Goal: Task Accomplishment & Management: Manage account settings

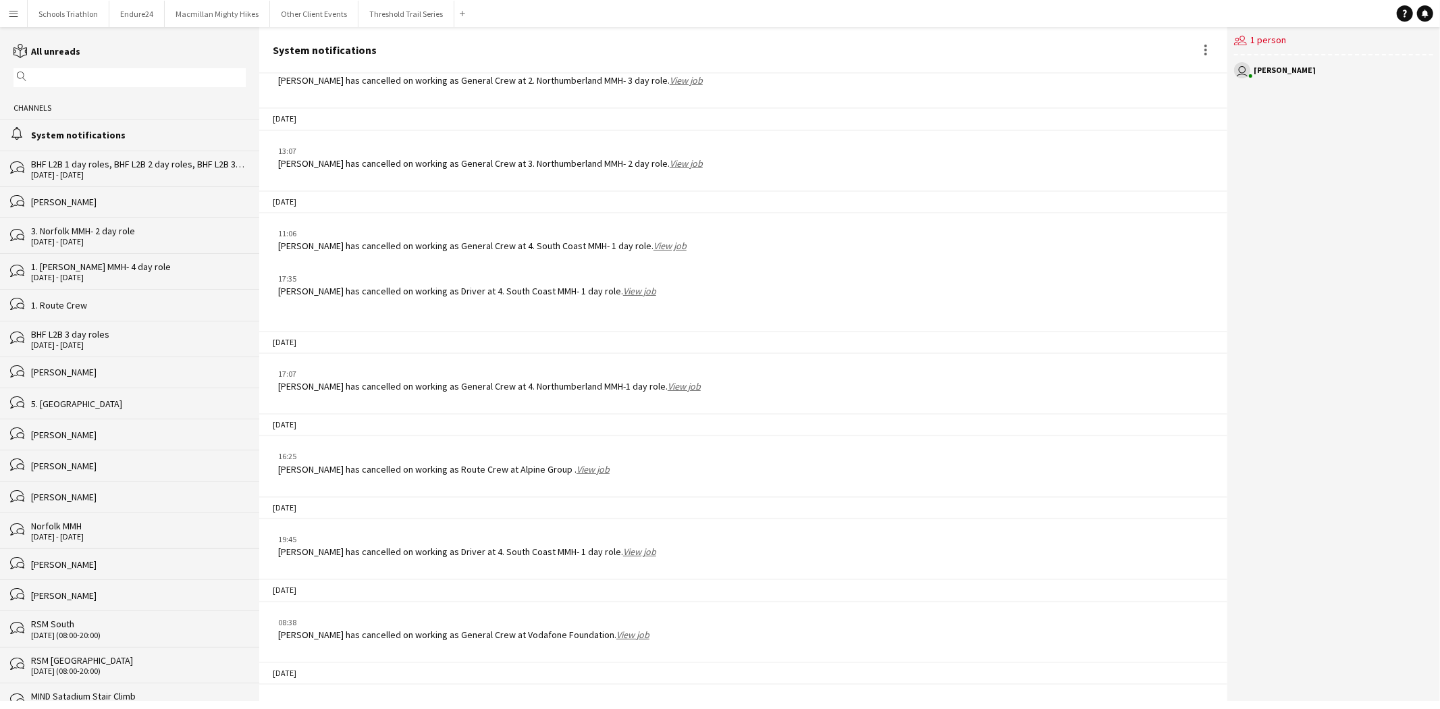
scroll to position [1742, 0]
click at [203, 21] on button "Macmillan Mighty Hikes Close" at bounding box center [217, 14] width 105 height 26
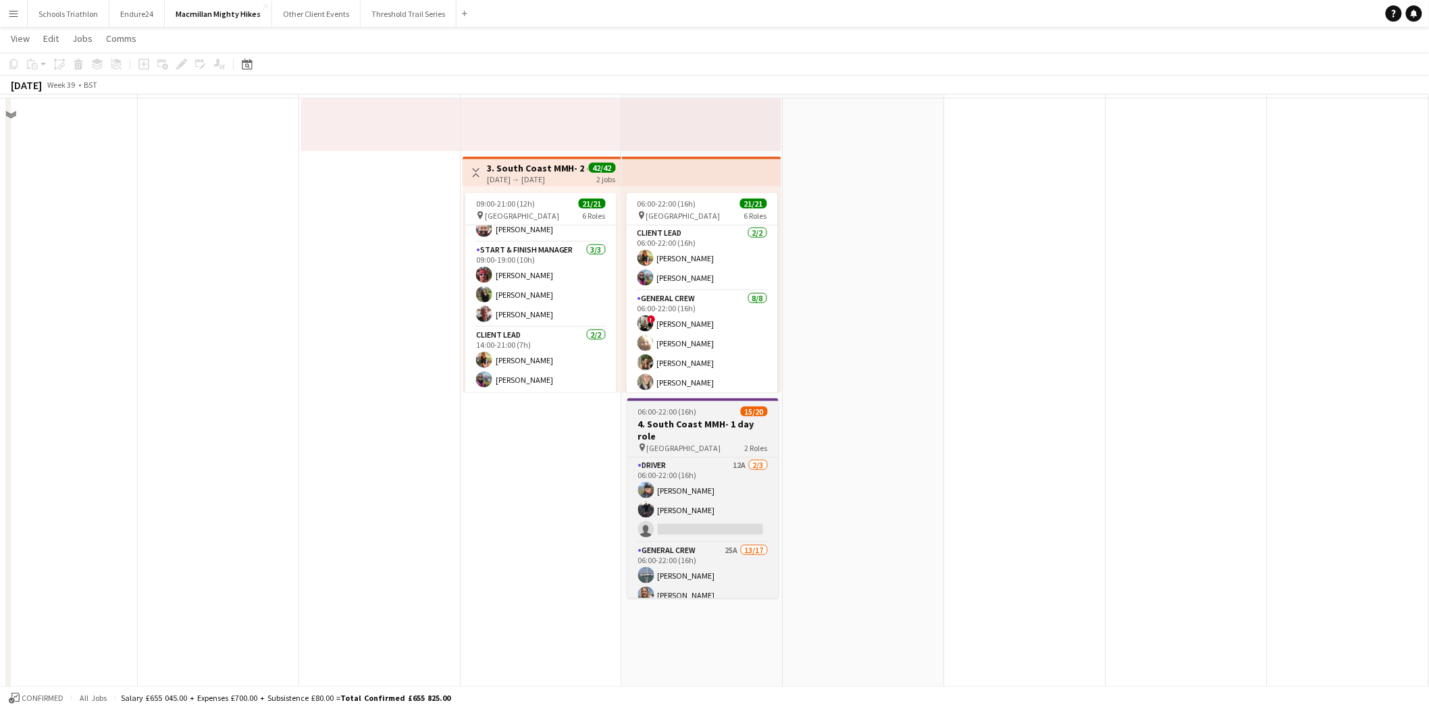
scroll to position [525, 0]
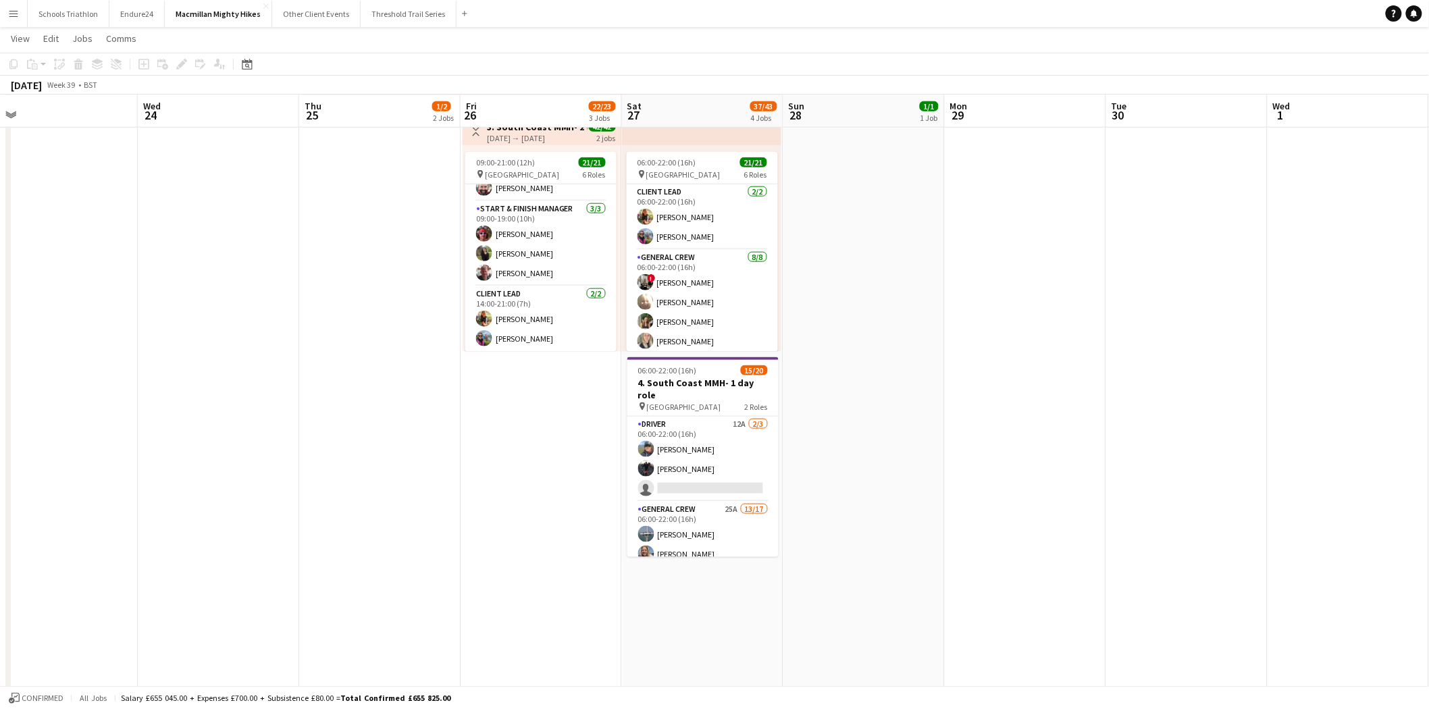
drag, startPoint x: 702, startPoint y: 473, endPoint x: 875, endPoint y: 512, distance: 177.1
click at [702, 473] on app-card-role "Driver 12A [DATE] 06:00-22:00 (16h) [PERSON_NAME] [PERSON_NAME] single-neutral-…" at bounding box center [702, 459] width 151 height 85
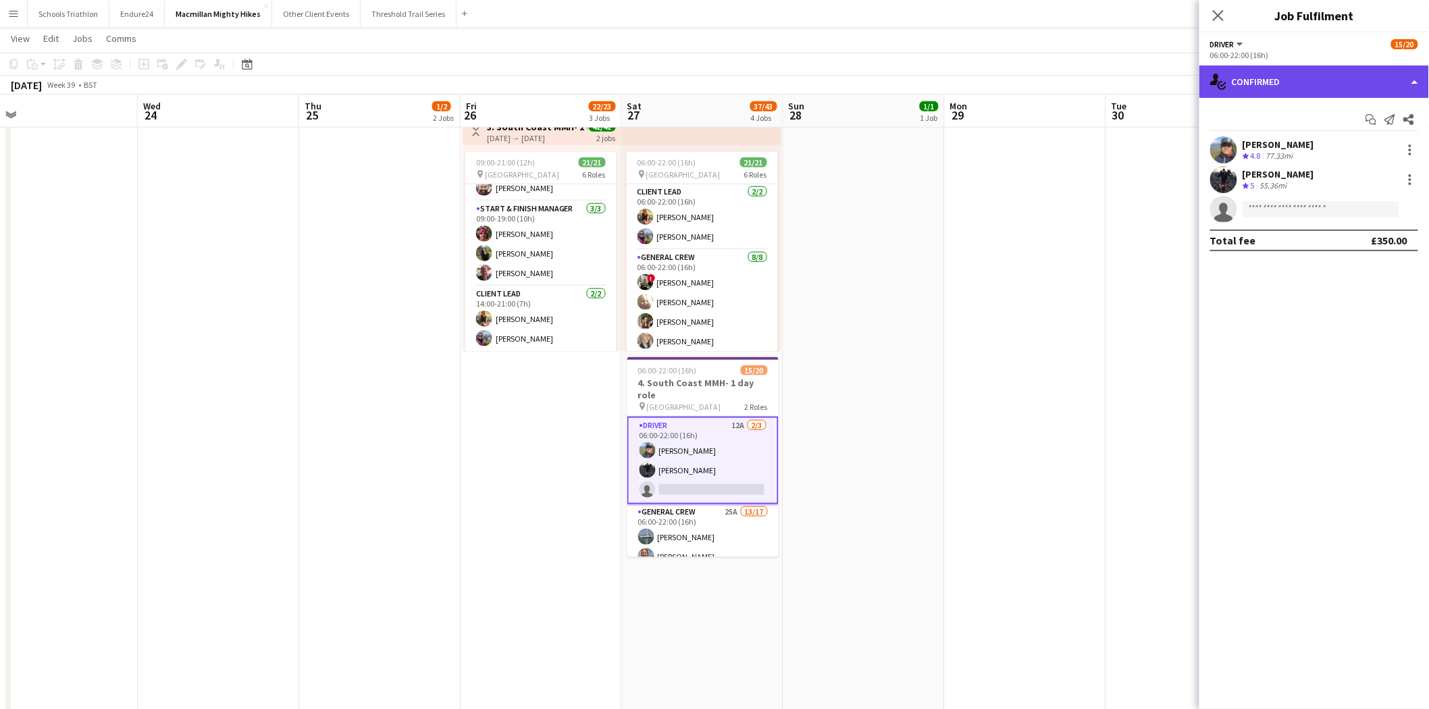
click at [1304, 84] on div "single-neutral-actions-check-2 Confirmed" at bounding box center [1314, 81] width 230 height 32
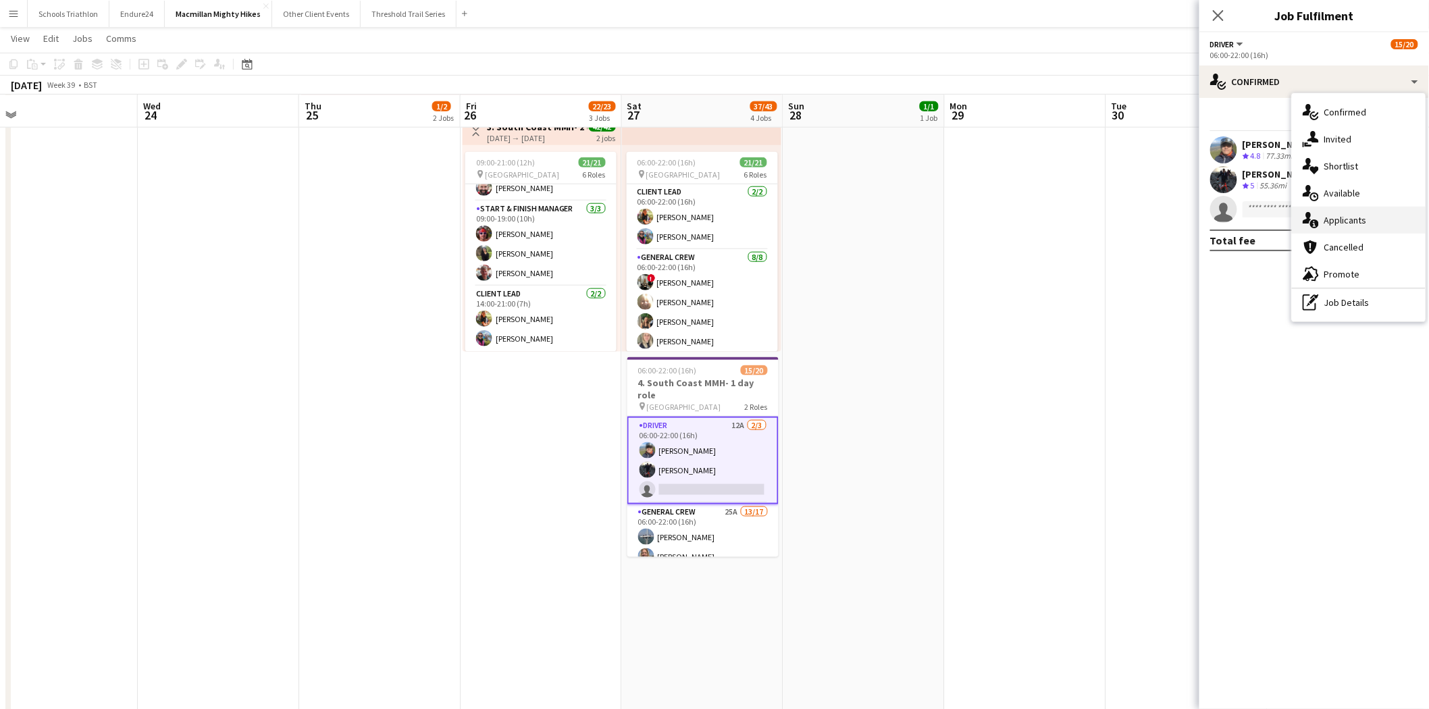
click at [1340, 223] on div "single-neutral-actions-information Applicants" at bounding box center [1359, 220] width 134 height 27
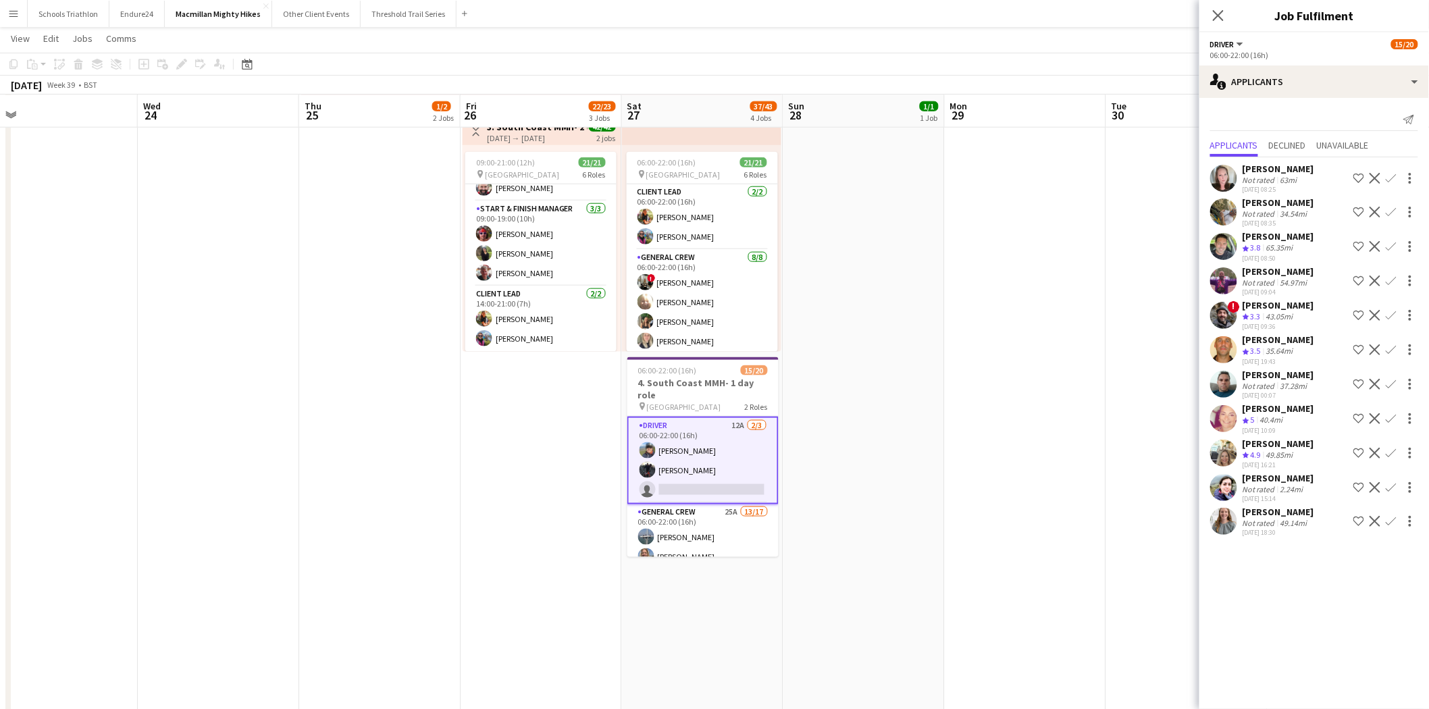
click at [1263, 472] on div "[PERSON_NAME]" at bounding box center [1278, 478] width 72 height 12
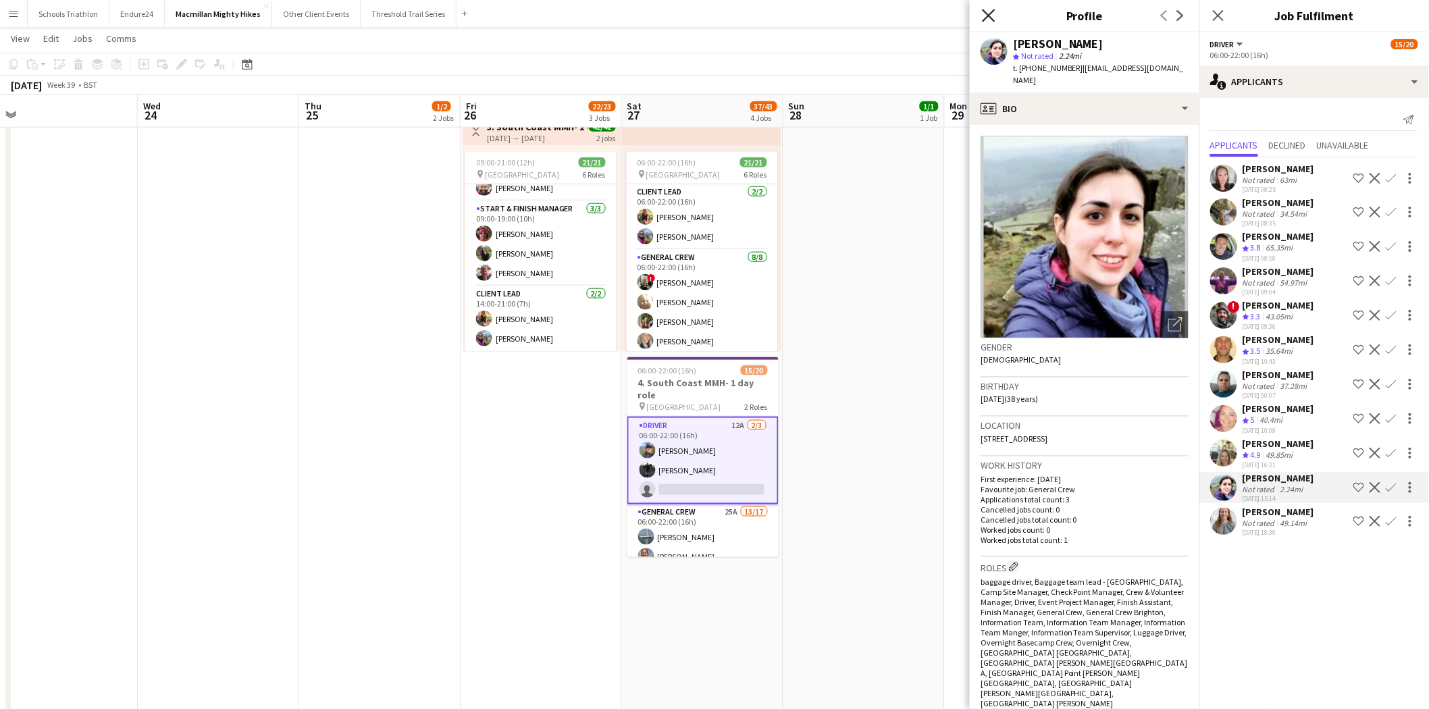
click at [986, 19] on icon at bounding box center [988, 15] width 13 height 13
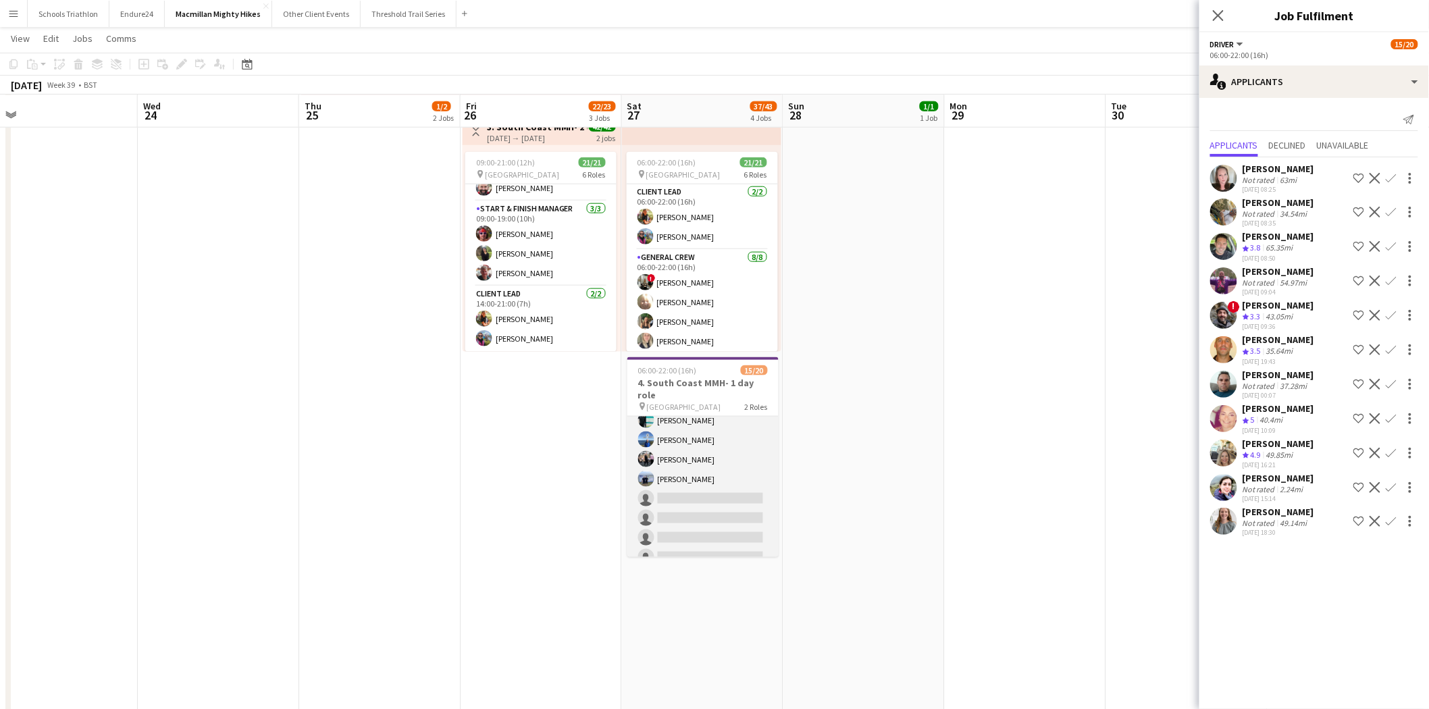
click at [693, 494] on app-card-role "General Crew 25A 13/17 06:00-22:00 (16h) [PERSON_NAME] [PERSON_NAME] [PERSON_NA…" at bounding box center [702, 390] width 151 height 359
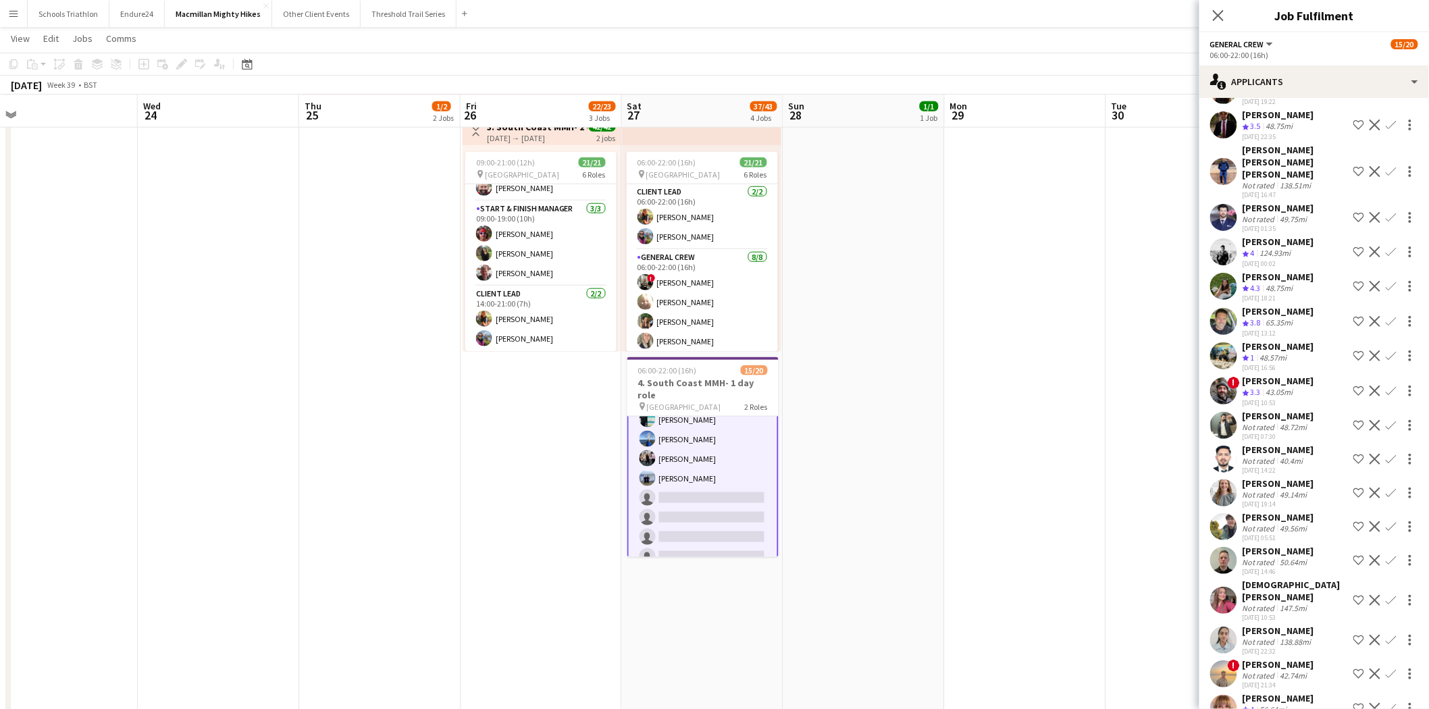
scroll to position [304, 0]
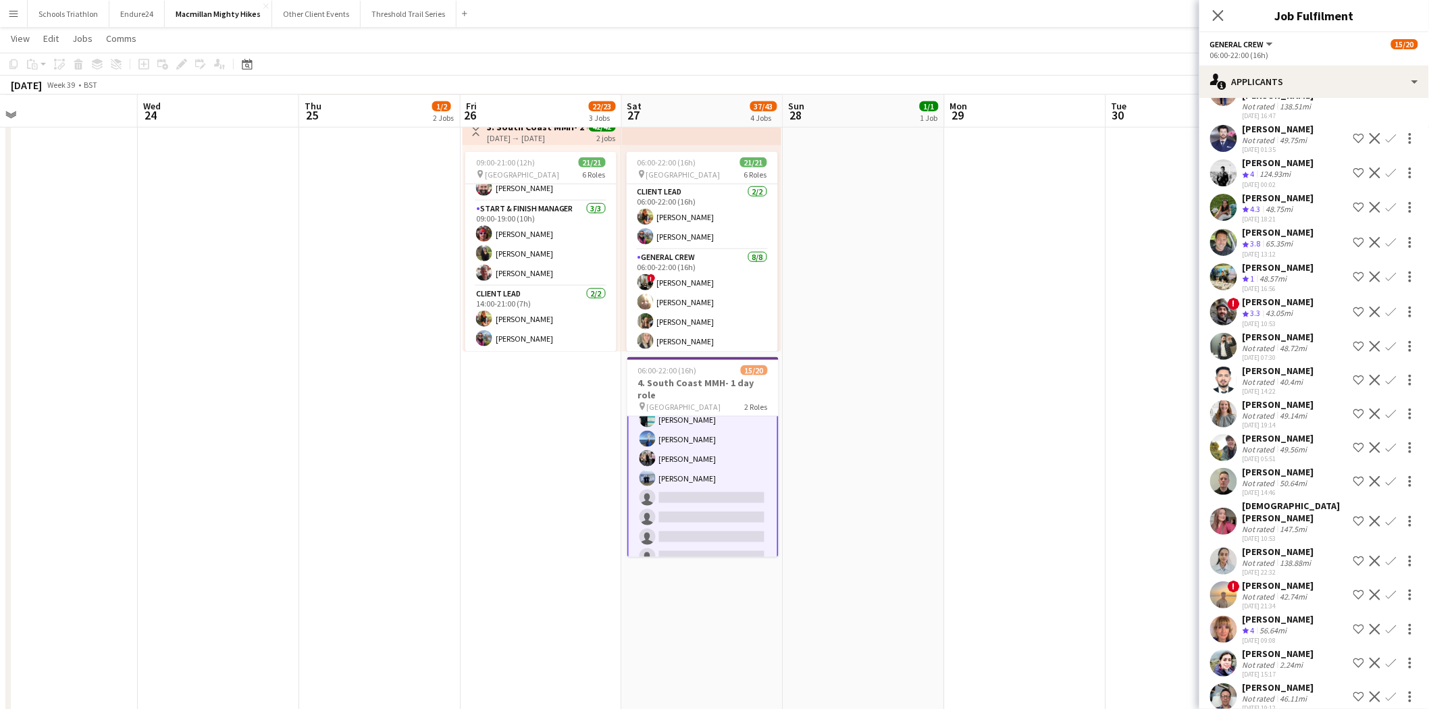
click at [1269, 398] on div "[PERSON_NAME]" at bounding box center [1278, 404] width 72 height 12
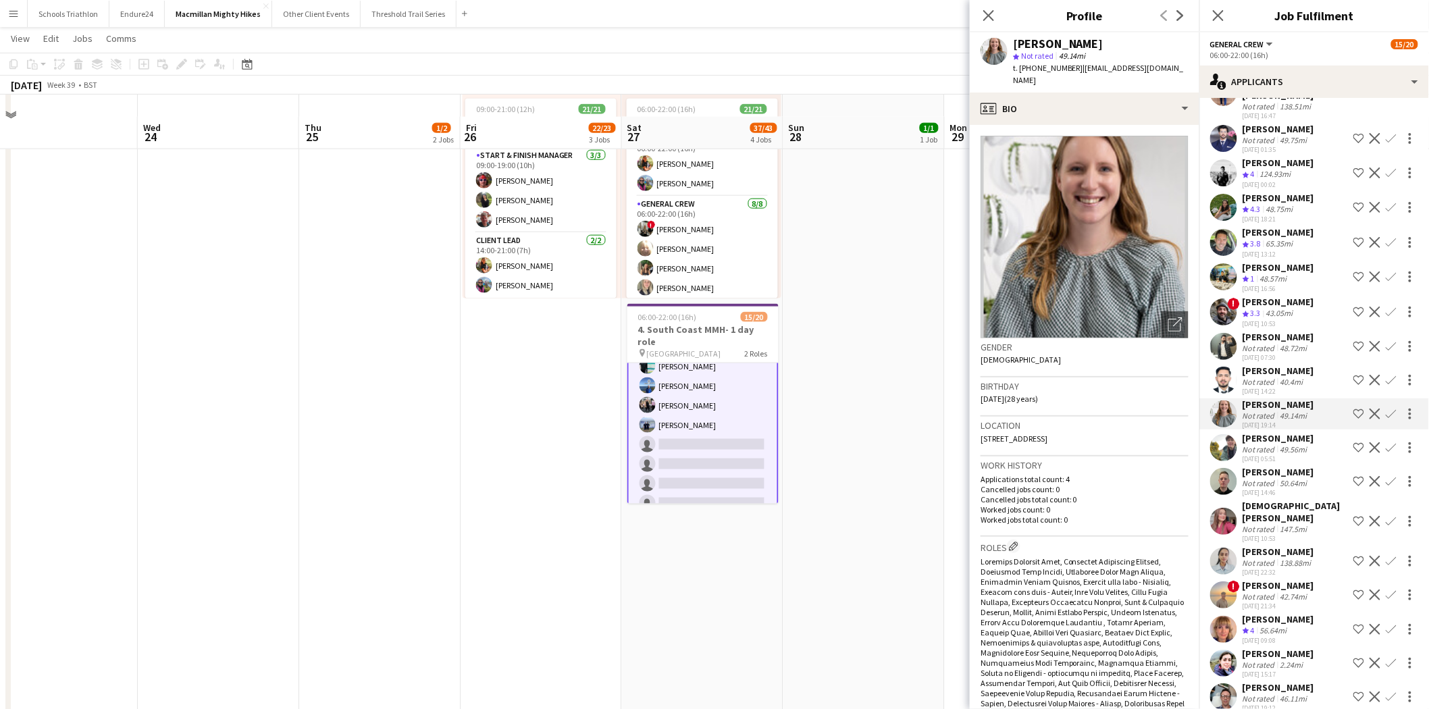
scroll to position [600, 0]
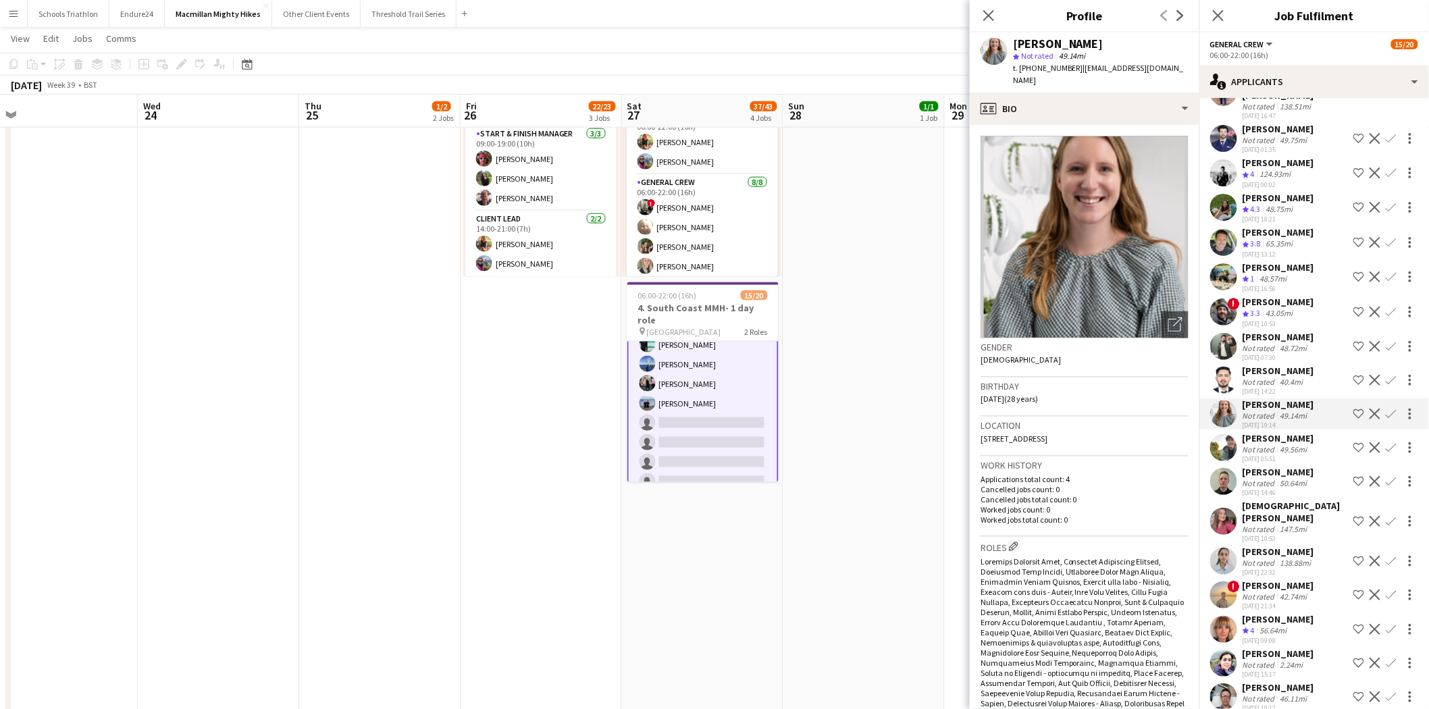
click at [1295, 617] on div "[PERSON_NAME] Crew rating 4 56.64mi [DATE] 09:08 Shortlist crew Decline Confirm" at bounding box center [1314, 629] width 230 height 32
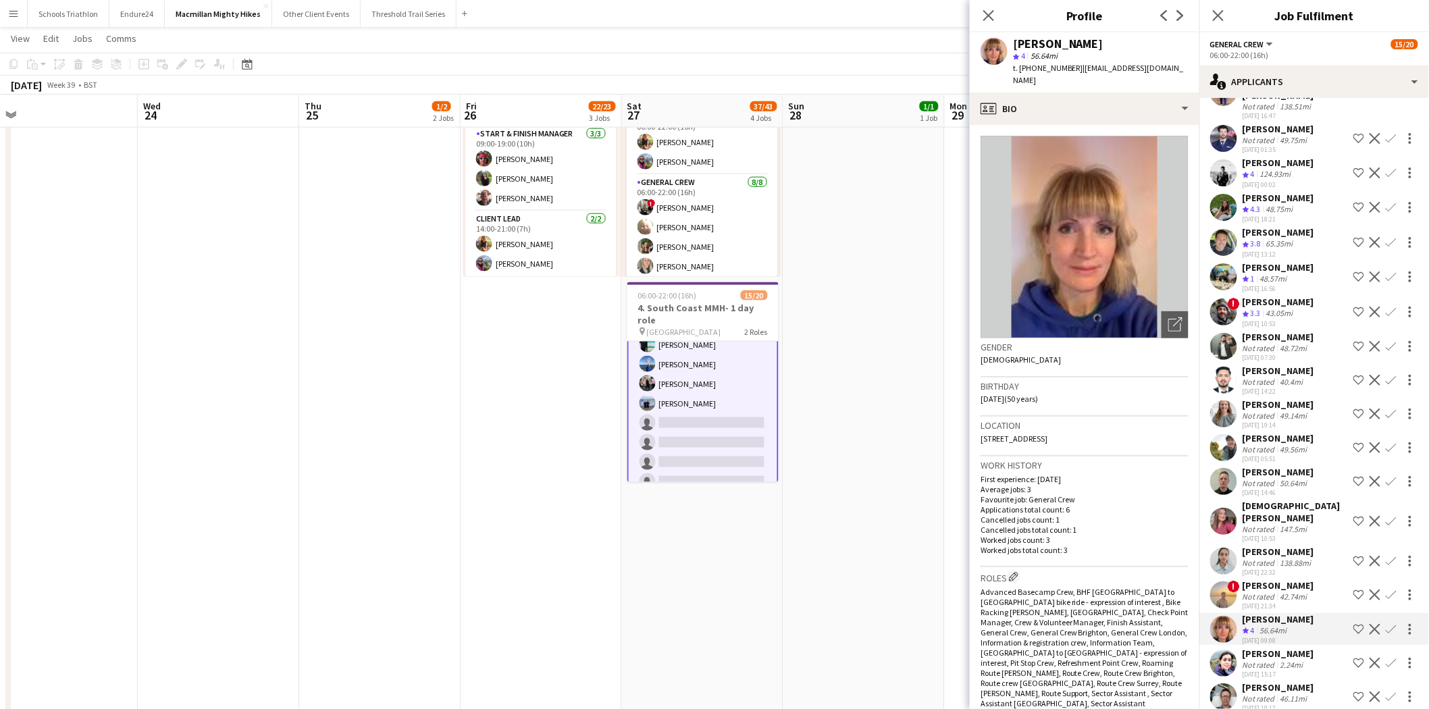
click at [1280, 592] on div "42.74mi" at bounding box center [1294, 597] width 32 height 10
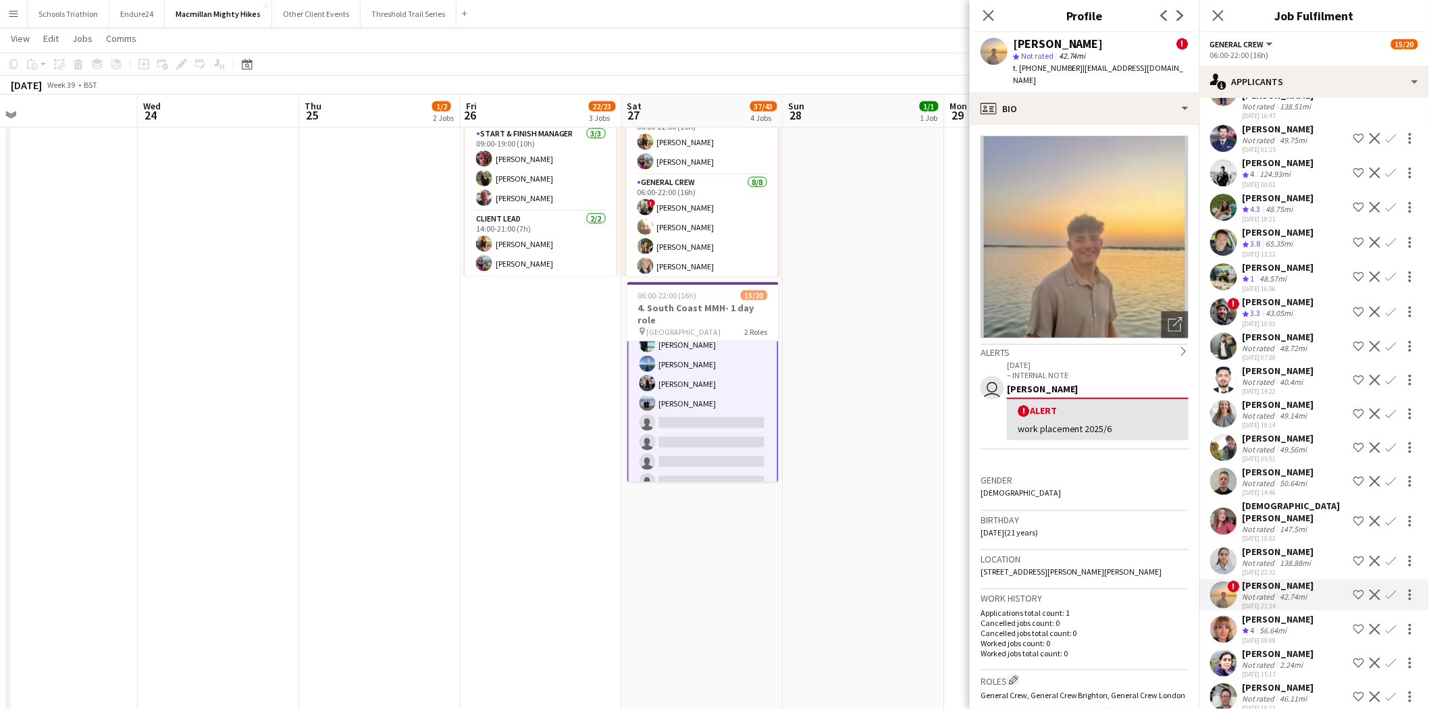
click at [1277, 625] on div "56.64mi" at bounding box center [1273, 630] width 32 height 11
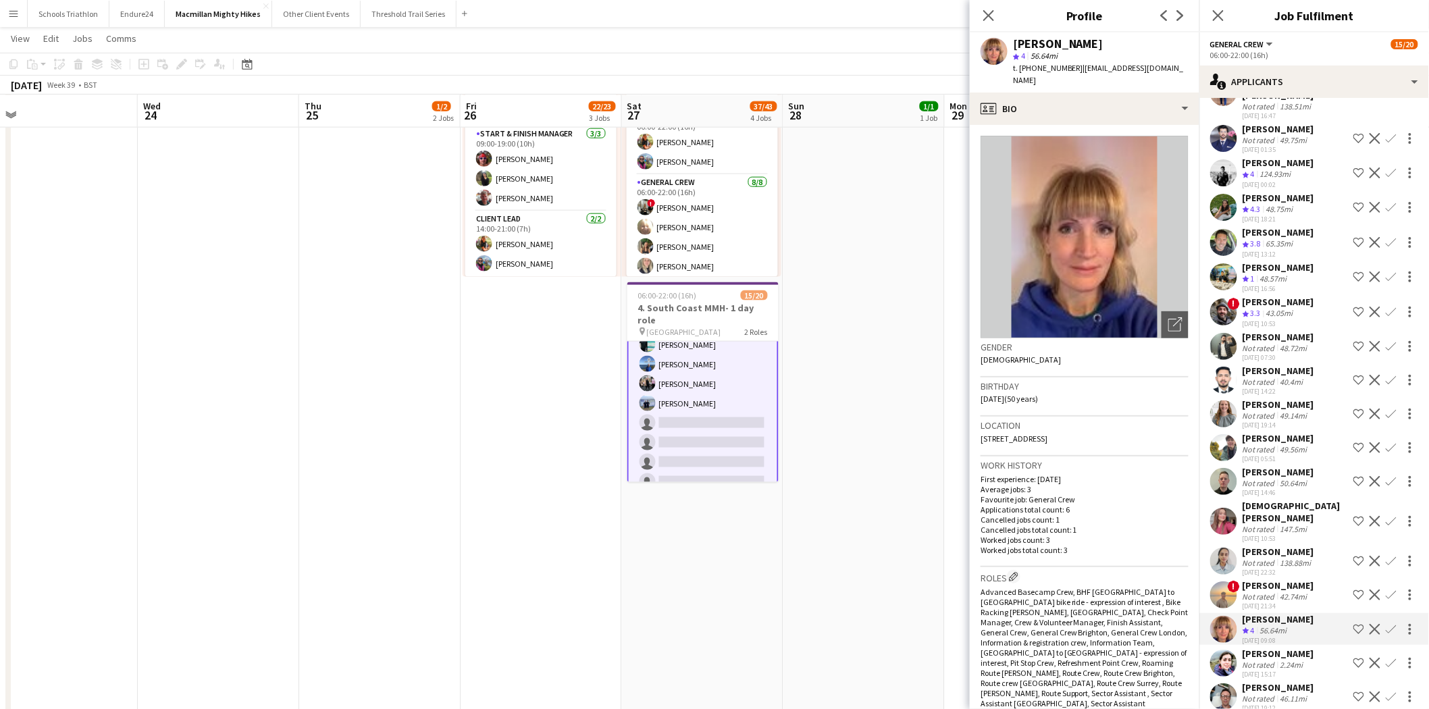
click at [1279, 602] on div "[DATE] 21:34" at bounding box center [1278, 606] width 72 height 9
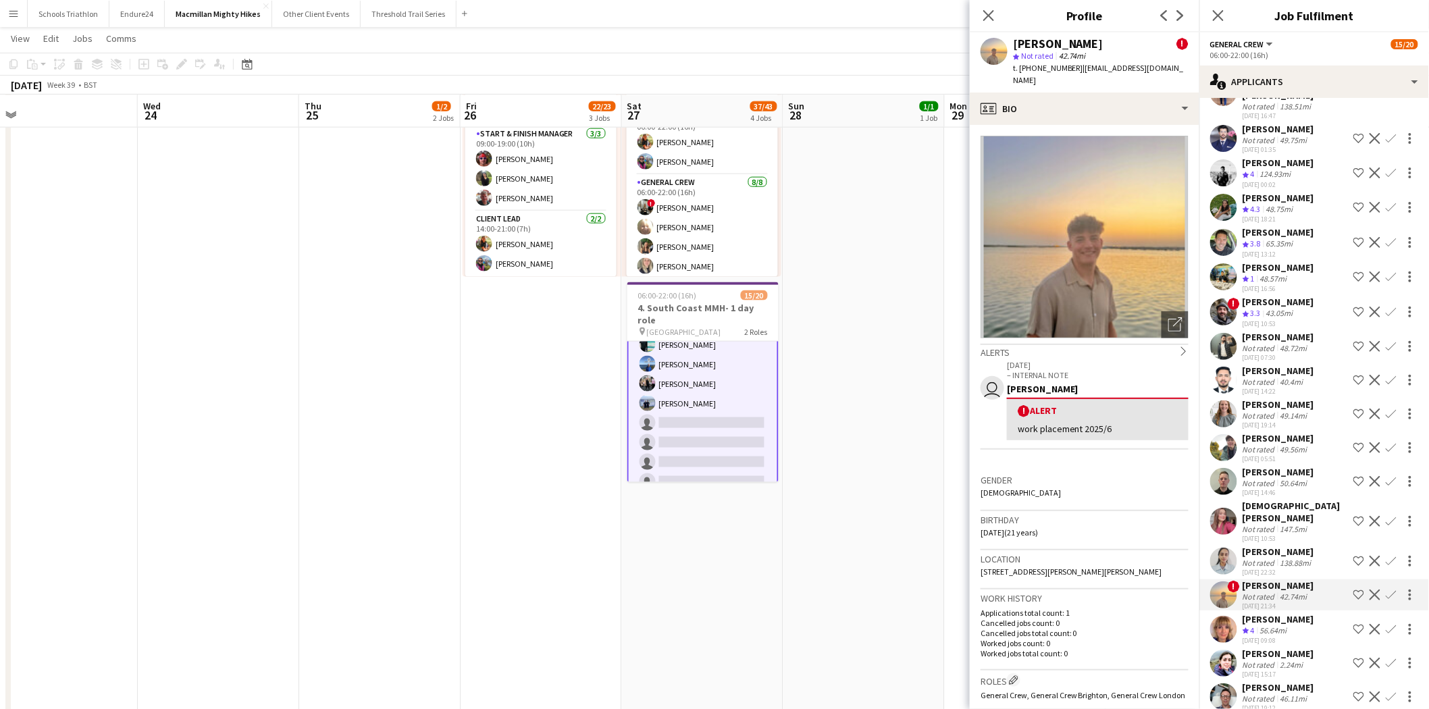
click at [874, 413] on app-date-cell "07:00-12:00 (5h) 1/1 pin South Coast 1 Role Site Manager [DATE] 07:00-12:00 (5h…" at bounding box center [863, 144] width 161 height 1184
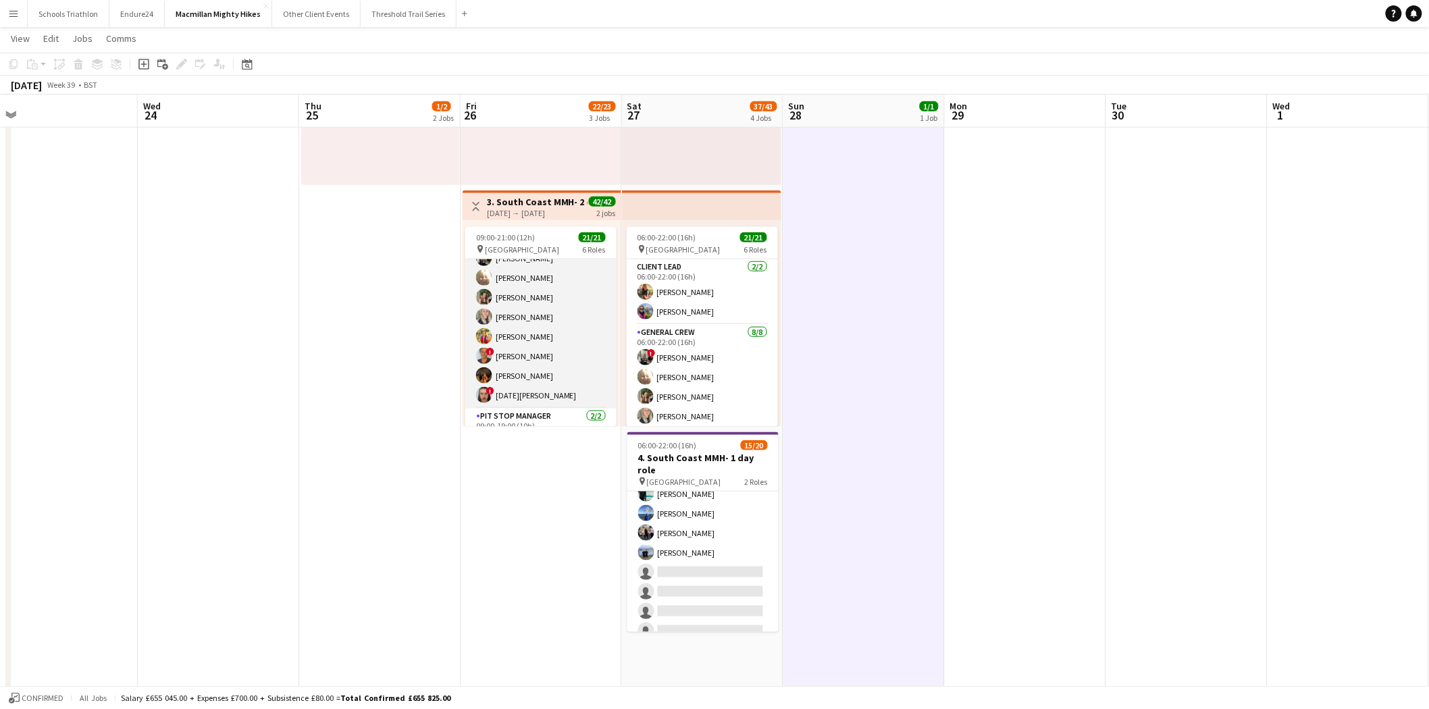
scroll to position [0, 0]
click at [536, 355] on app-card-role "General Crew [DATE] 09:00-19:00 (10h) ! [PERSON_NAME] [PERSON_NAME] [PERSON_NAM…" at bounding box center [540, 350] width 151 height 183
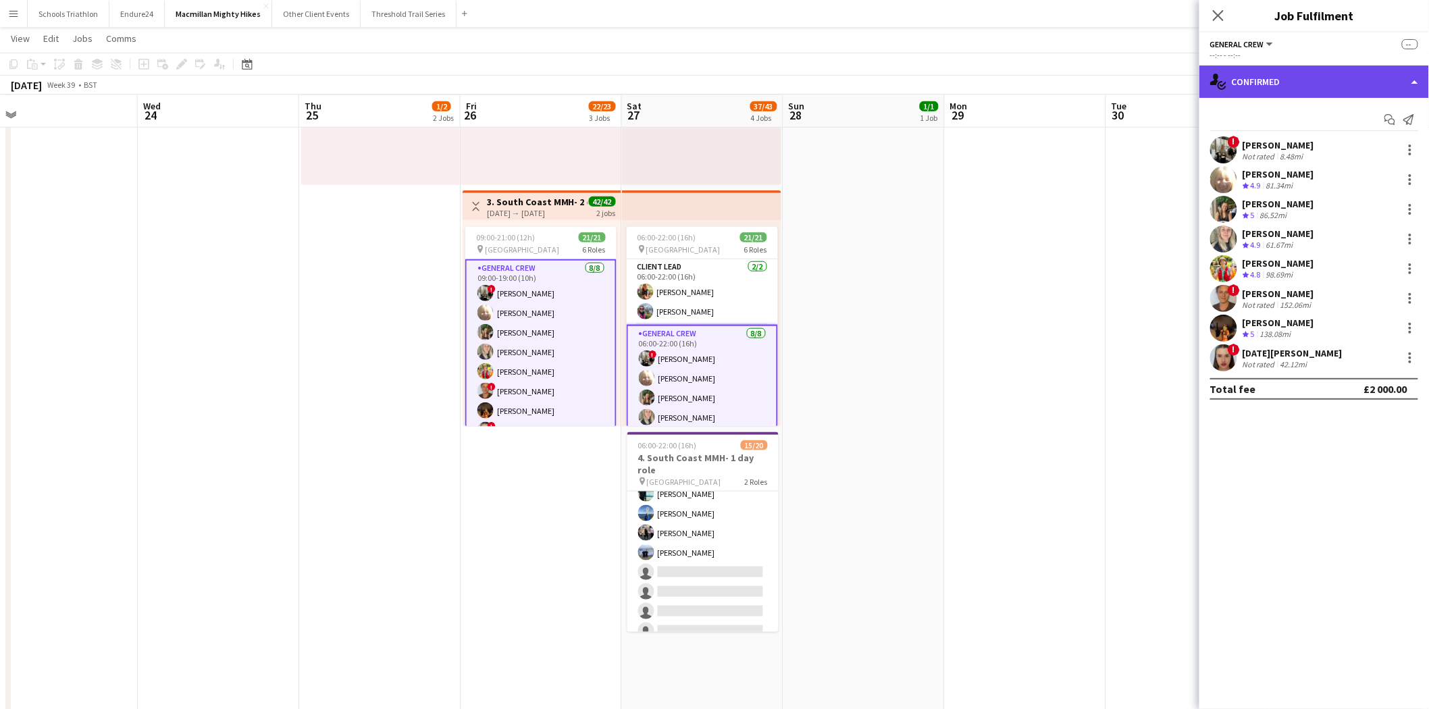
click at [1239, 84] on div "single-neutral-actions-check-2 Confirmed" at bounding box center [1314, 81] width 230 height 32
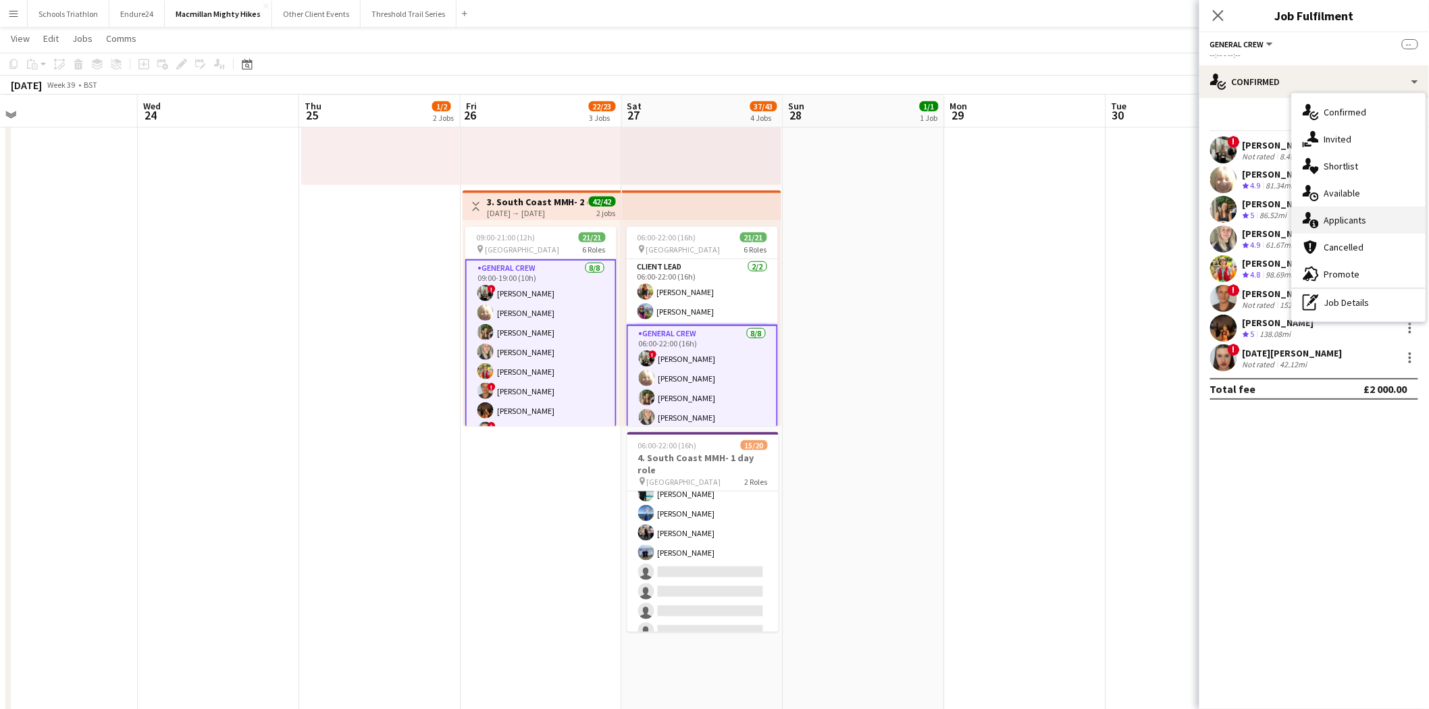
click at [1382, 225] on div "single-neutral-actions-information Applicants" at bounding box center [1359, 220] width 134 height 27
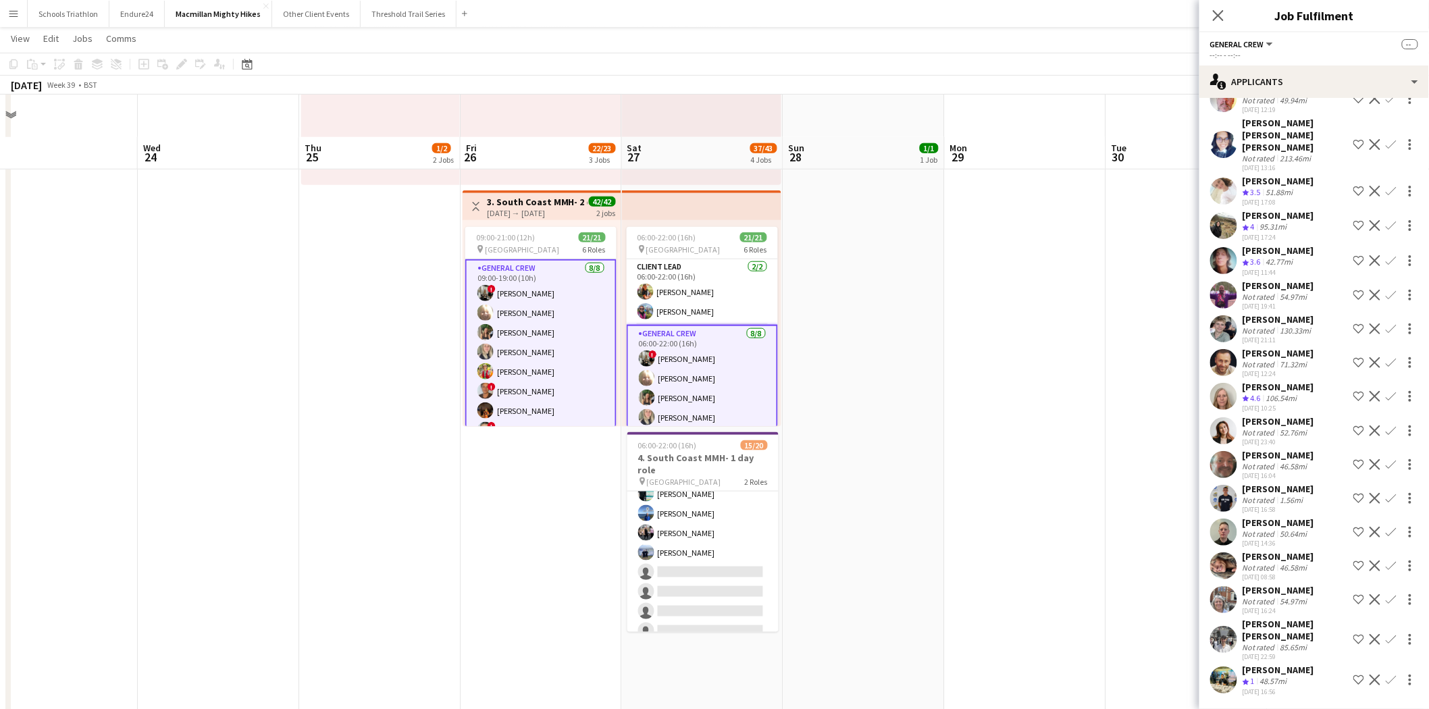
scroll to position [525, 0]
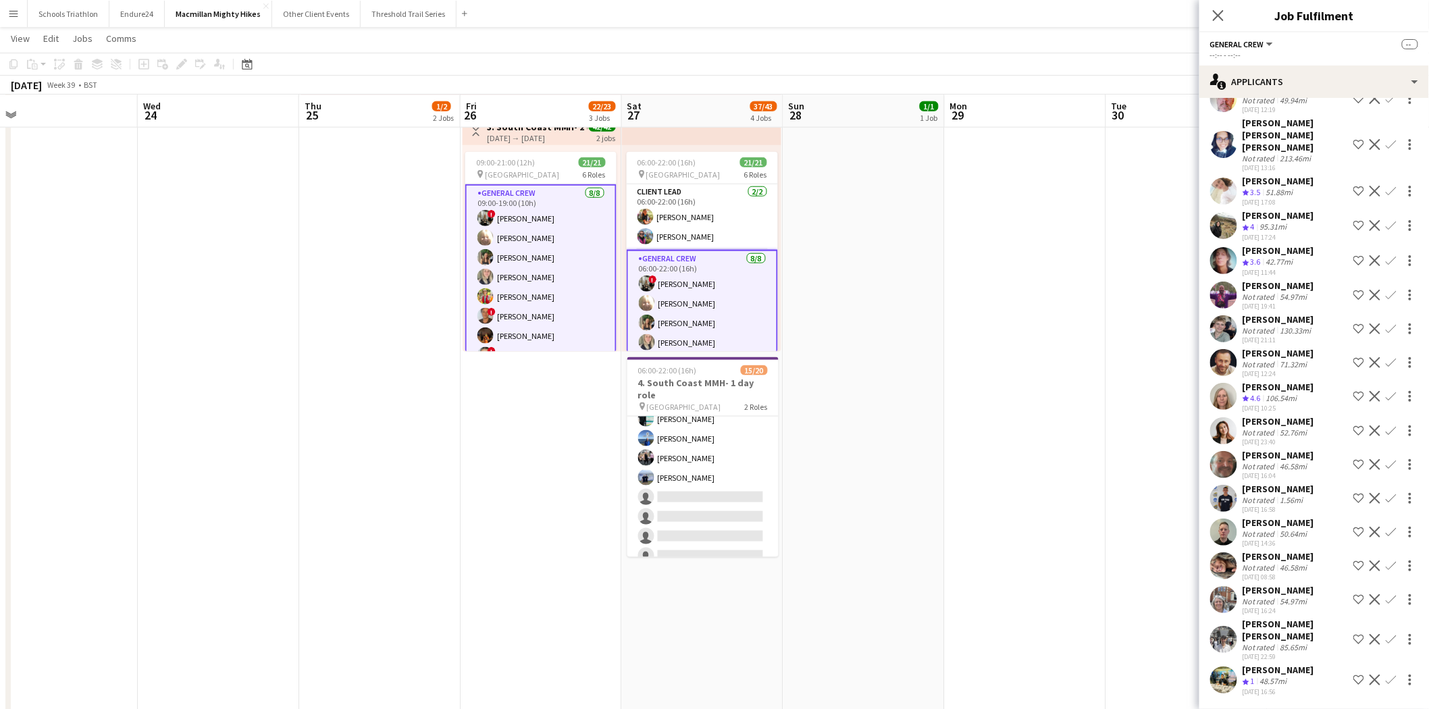
click at [1248, 562] on div "Not rated" at bounding box center [1259, 567] width 35 height 10
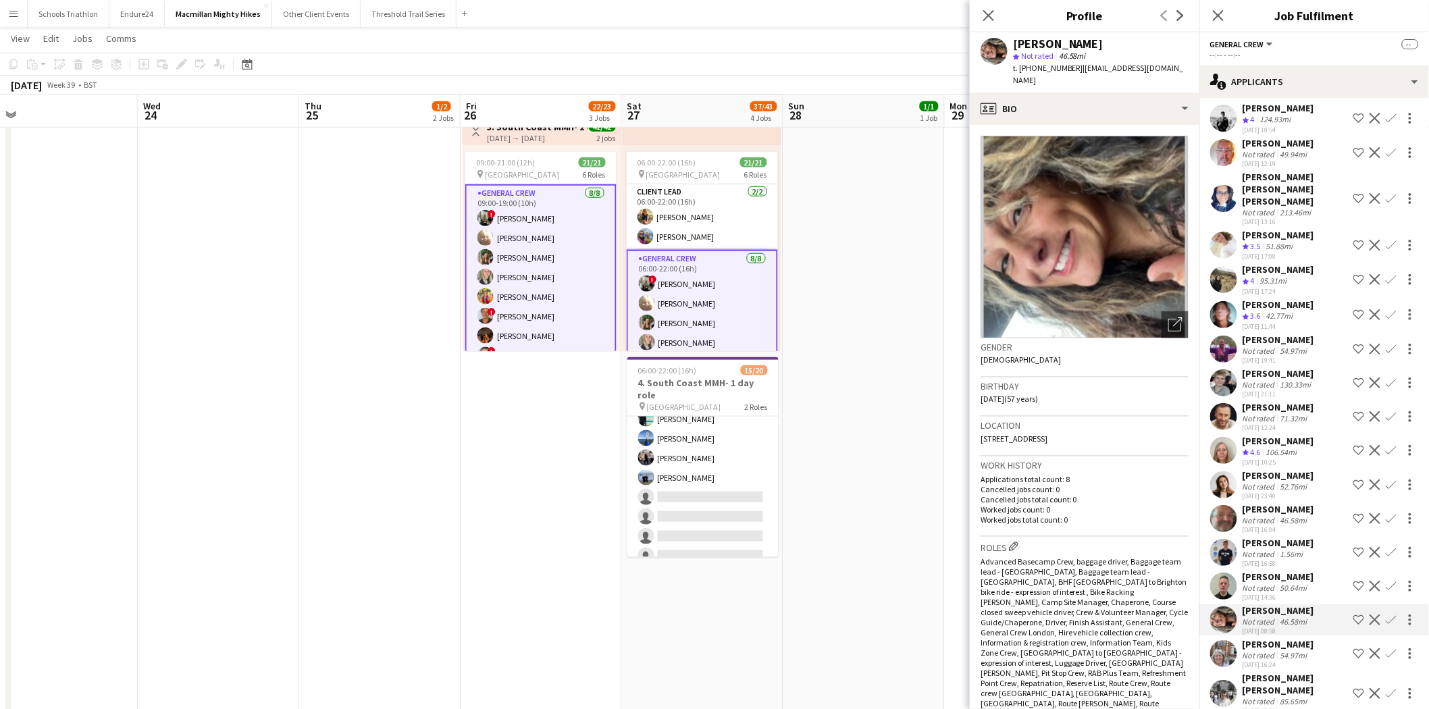
scroll to position [0, 0]
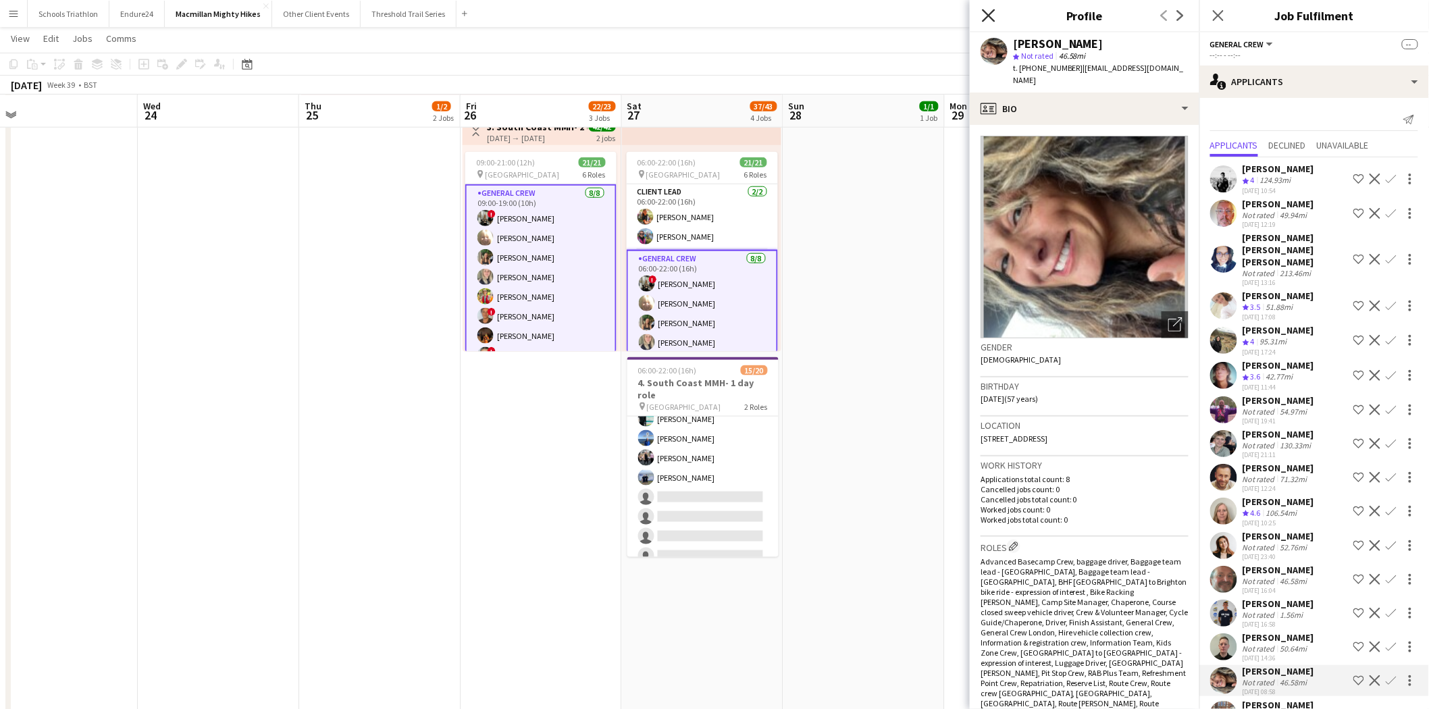
click at [988, 11] on icon "Close pop-in" at bounding box center [988, 15] width 13 height 13
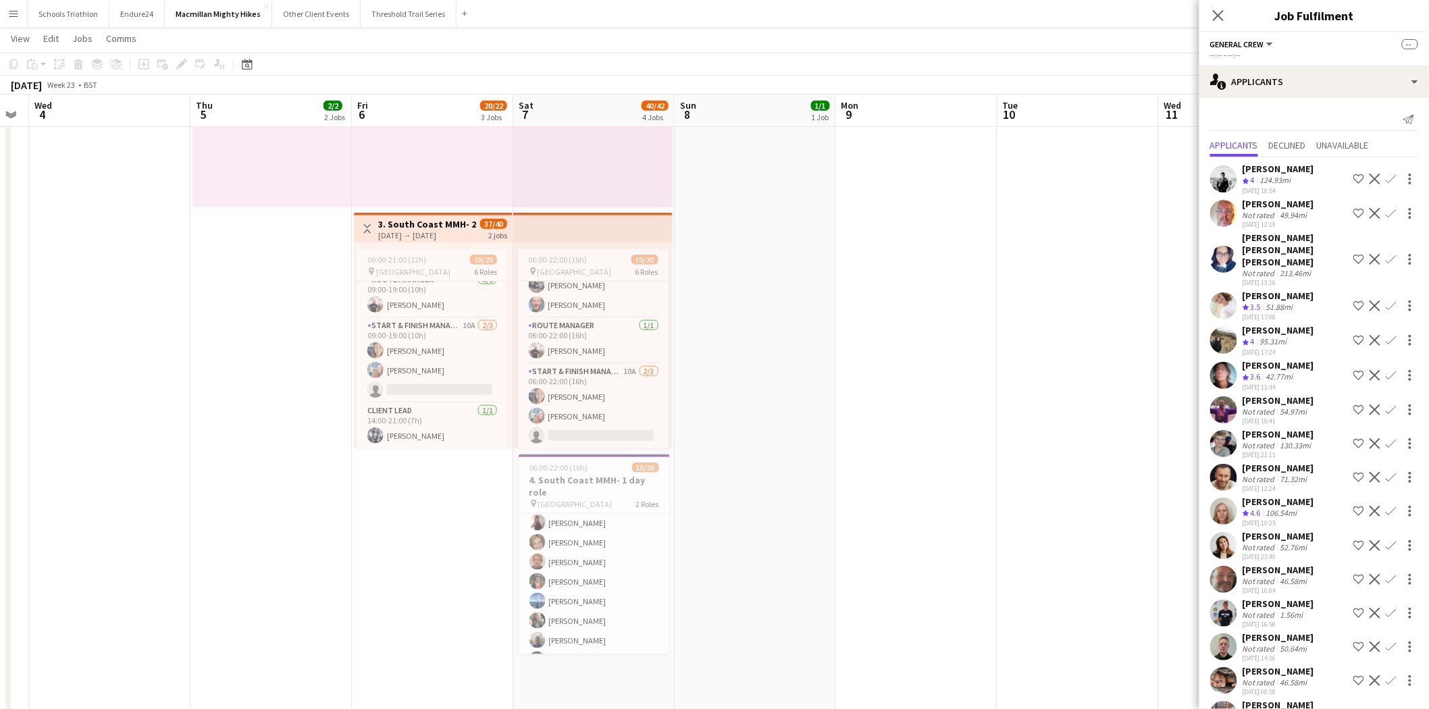
scroll to position [109, 0]
